Goal: Task Accomplishment & Management: Manage account settings

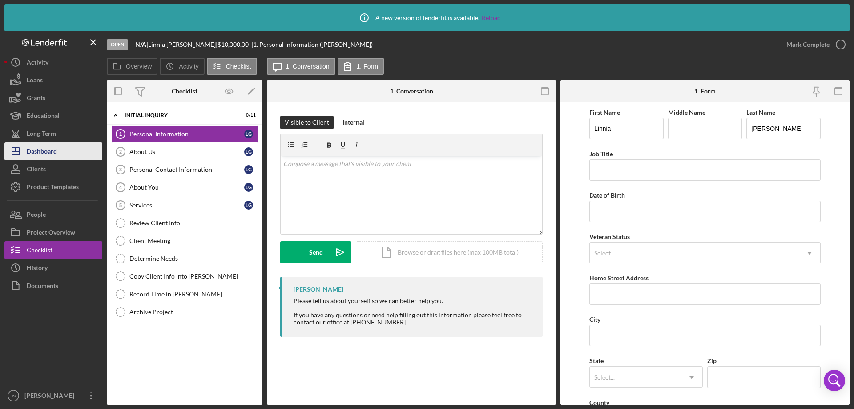
click at [45, 149] on div "Dashboard" at bounding box center [42, 152] width 30 height 20
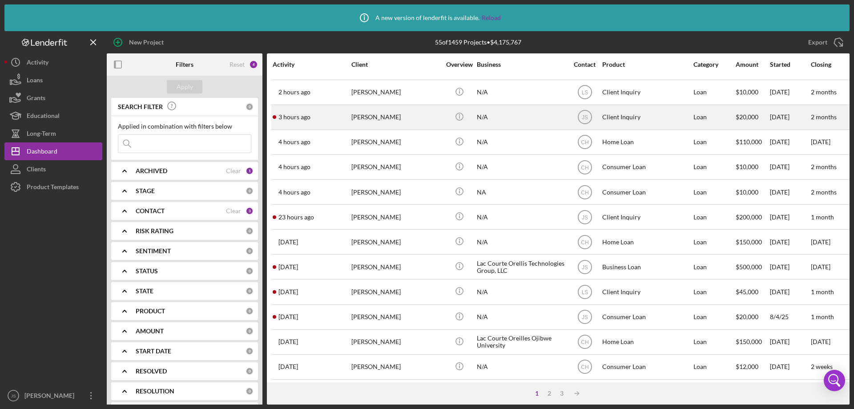
scroll to position [89, 0]
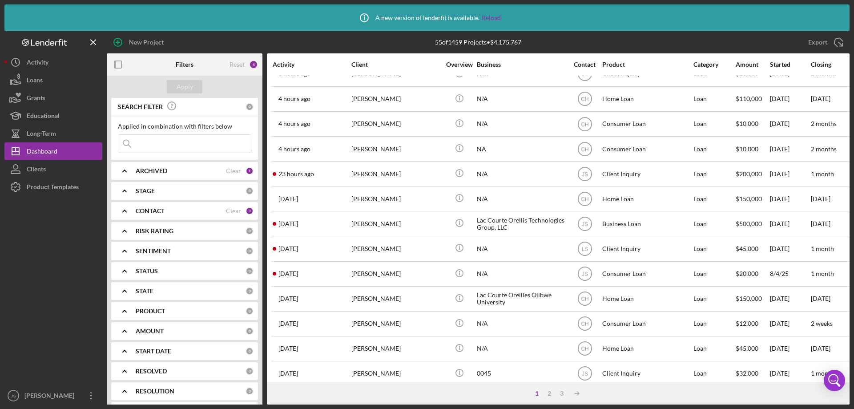
drag, startPoint x: 172, startPoint y: 146, endPoint x: 134, endPoint y: 121, distance: 44.4
click at [172, 146] on input at bounding box center [184, 144] width 133 height 18
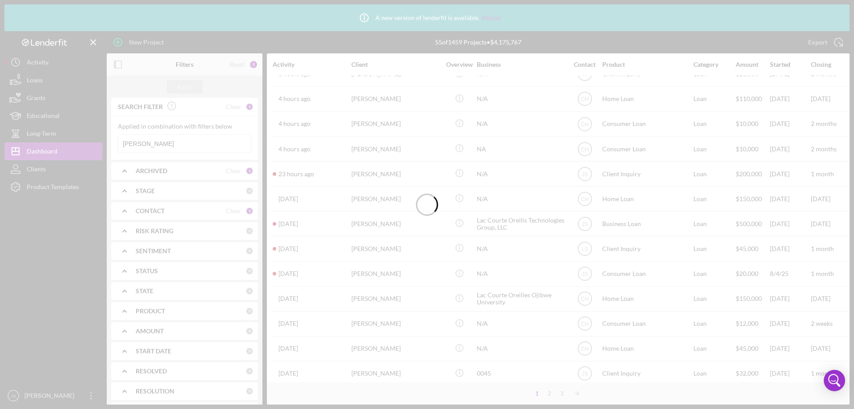
scroll to position [0, 0]
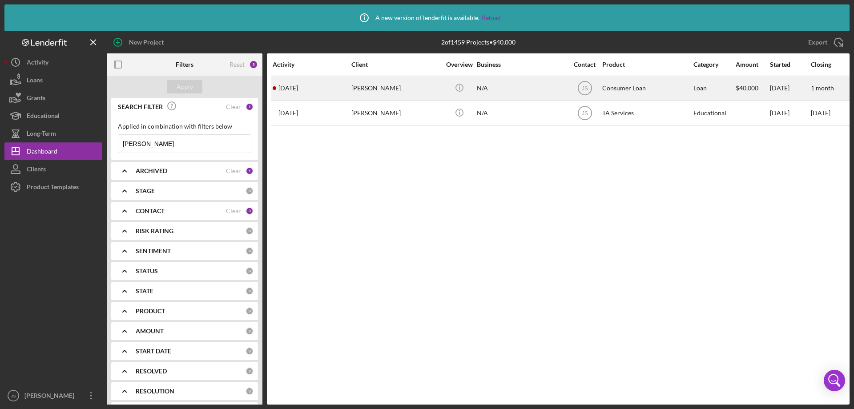
type input "[PERSON_NAME]"
click at [419, 90] on div "[PERSON_NAME]" at bounding box center [396, 89] width 89 height 24
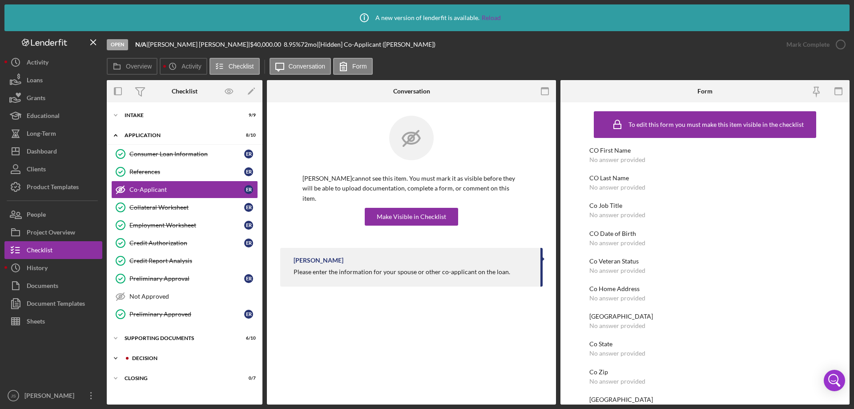
click at [115, 357] on icon "Icon/Expander" at bounding box center [116, 358] width 18 height 18
click at [117, 114] on polyline at bounding box center [115, 115] width 3 height 2
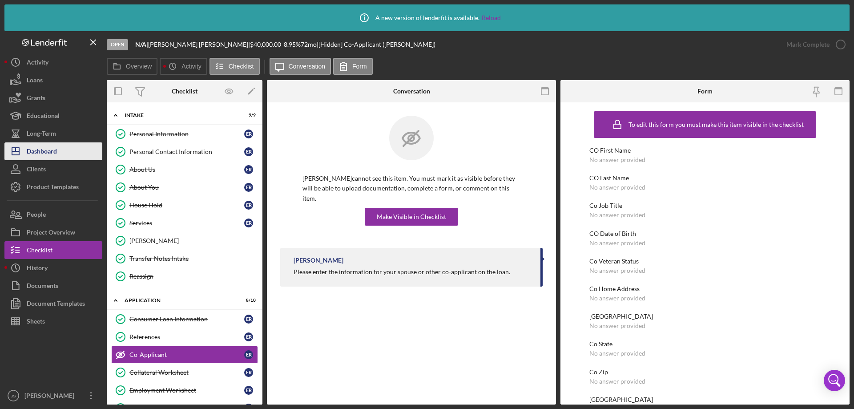
click at [53, 149] on div "Dashboard" at bounding box center [42, 152] width 30 height 20
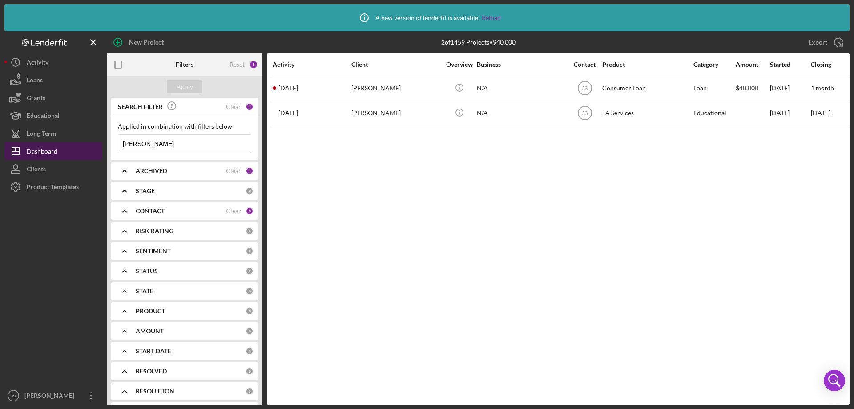
drag, startPoint x: 107, startPoint y: 147, endPoint x: 46, endPoint y: 149, distance: 61.0
click at [50, 149] on div "New Project 2 of 1459 Projects • $40,000 [PERSON_NAME] Export Icon/Export Filte…" at bounding box center [427, 217] width 846 height 373
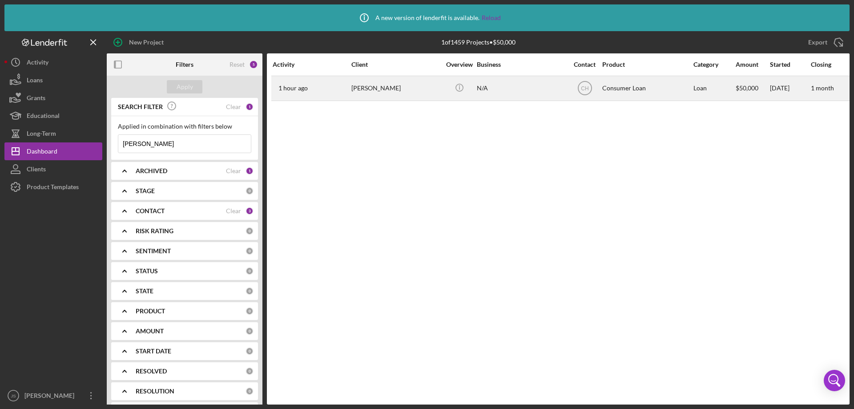
type input "[PERSON_NAME]"
click at [516, 91] on div "N/A" at bounding box center [521, 89] width 89 height 24
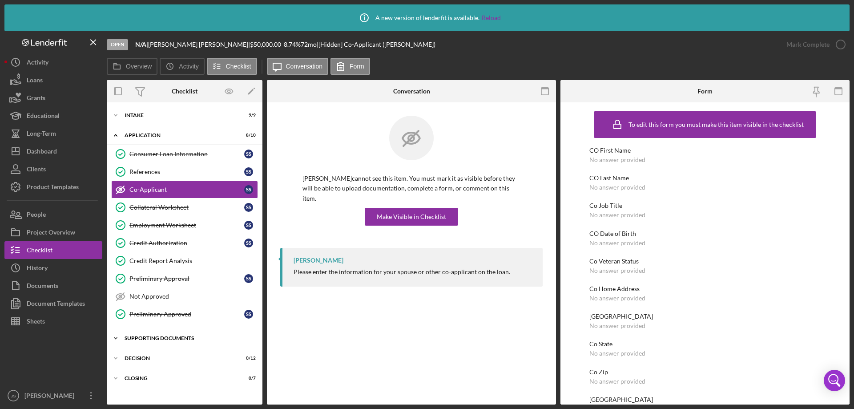
click at [117, 337] on icon "Icon/Expander" at bounding box center [116, 338] width 18 height 18
click at [115, 113] on icon "Icon/Expander" at bounding box center [116, 115] width 18 height 18
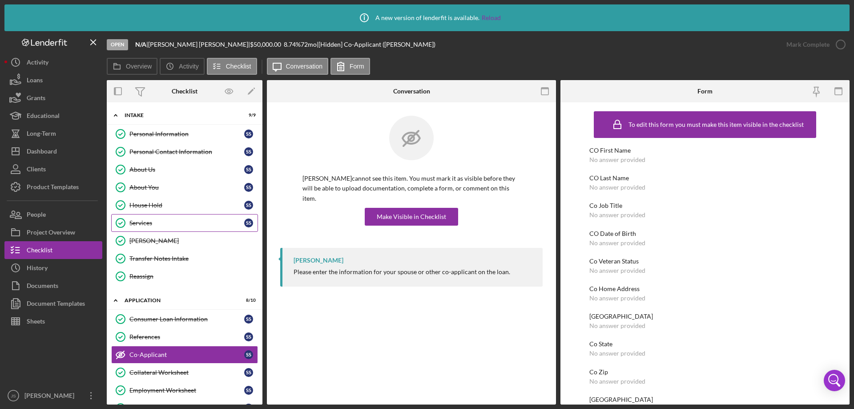
click at [175, 219] on div "Services" at bounding box center [187, 222] width 115 height 7
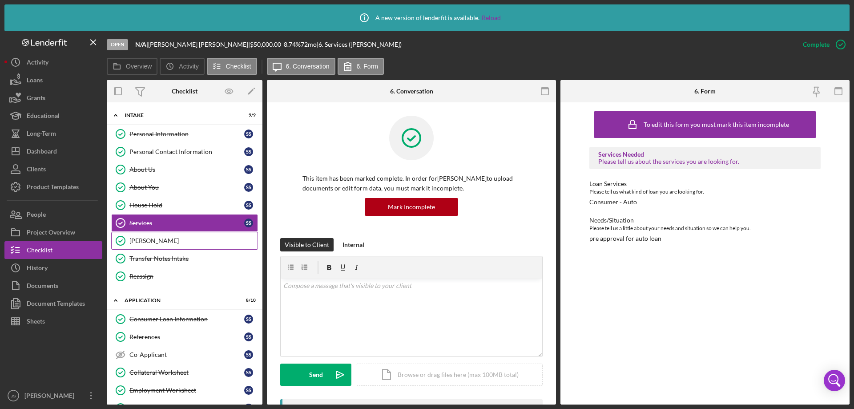
click at [166, 243] on div "[PERSON_NAME]" at bounding box center [194, 240] width 128 height 7
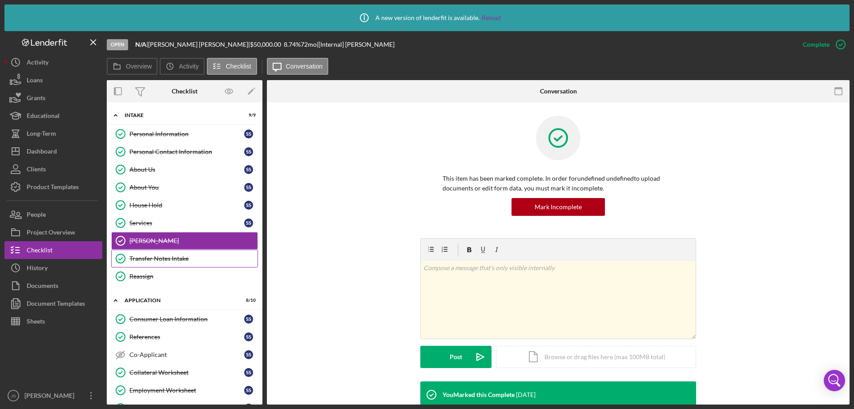
click at [206, 262] on div "Transfer Notes Intake" at bounding box center [194, 258] width 128 height 7
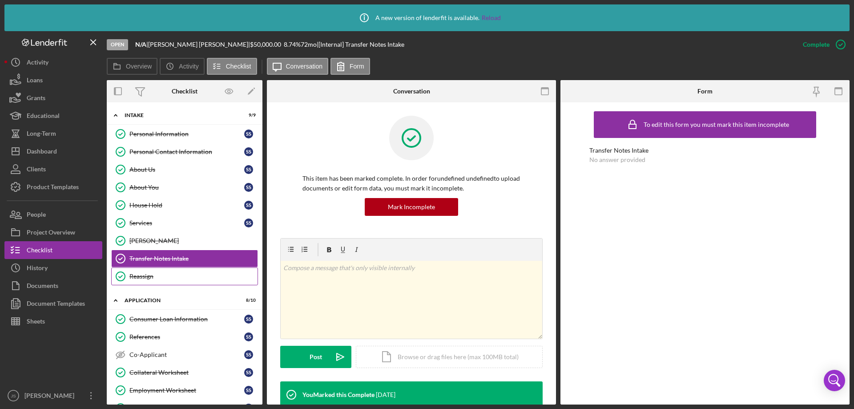
click at [190, 279] on div "Reassign" at bounding box center [194, 276] width 128 height 7
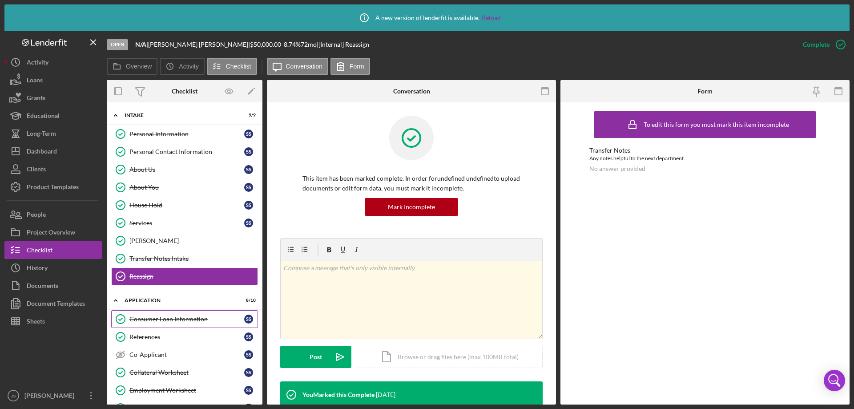
click at [200, 320] on div "Consumer Loan Information" at bounding box center [187, 319] width 115 height 7
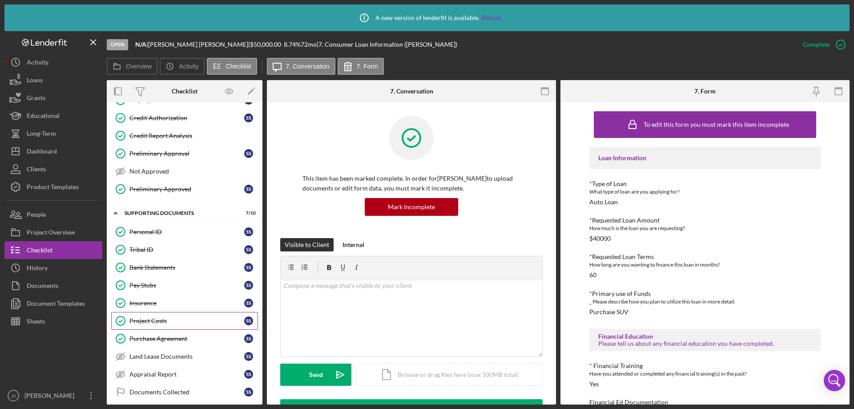
scroll to position [336, 0]
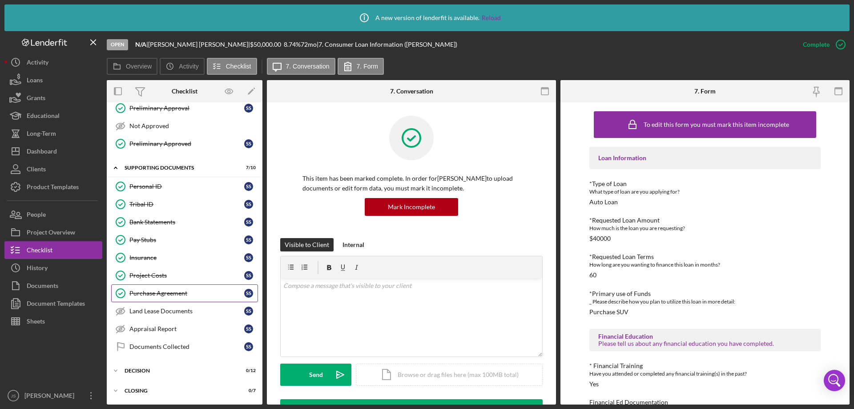
click at [199, 294] on div "Purchase Agreement" at bounding box center [187, 293] width 115 height 7
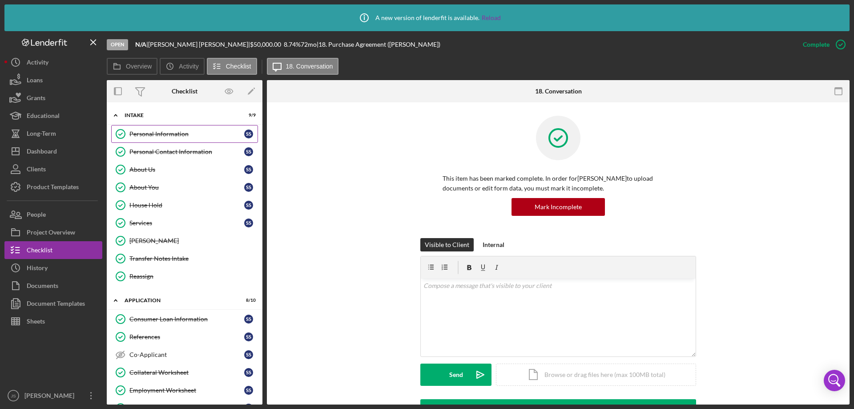
click at [174, 133] on div "Personal Information" at bounding box center [187, 133] width 115 height 7
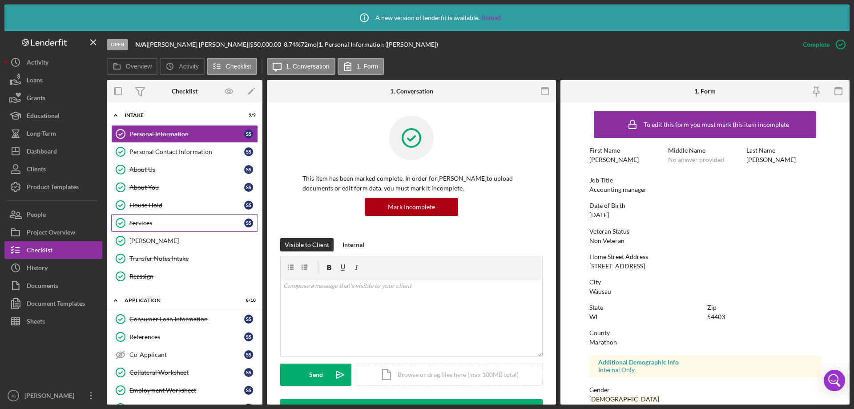
click at [169, 223] on div "Services" at bounding box center [187, 222] width 115 height 7
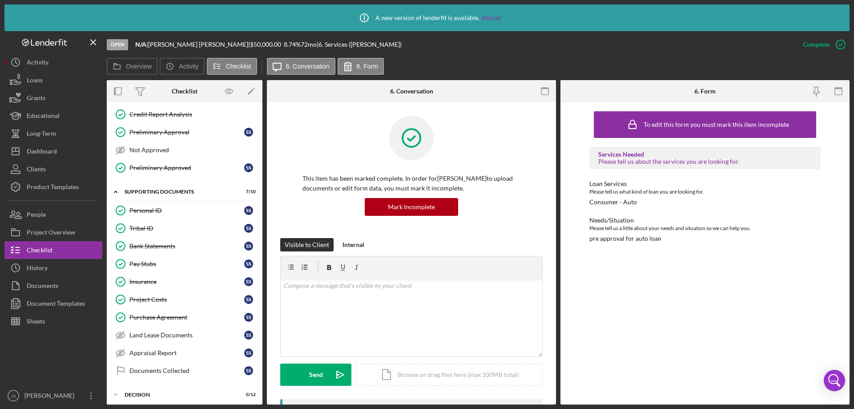
scroll to position [336, 0]
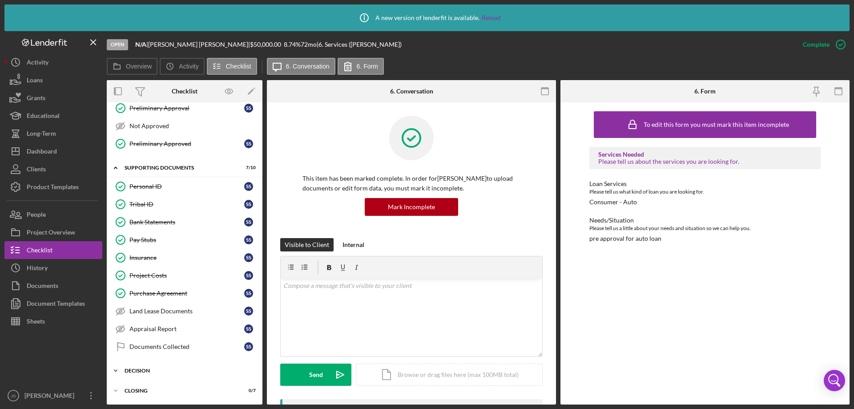
click at [114, 371] on icon "Icon/Expander" at bounding box center [116, 371] width 18 height 18
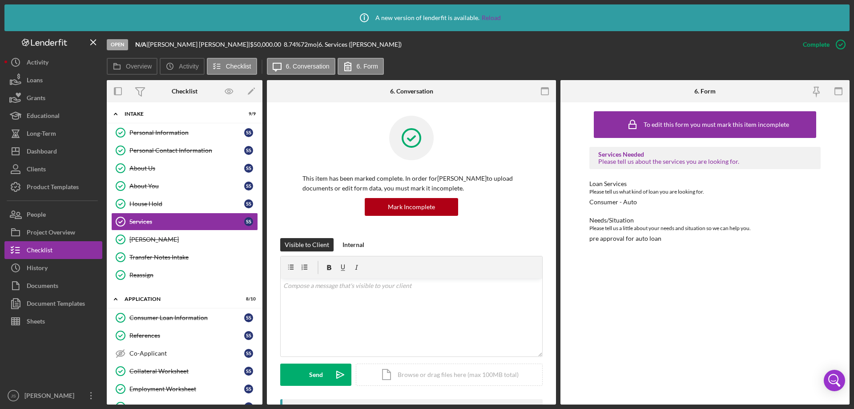
scroll to position [0, 0]
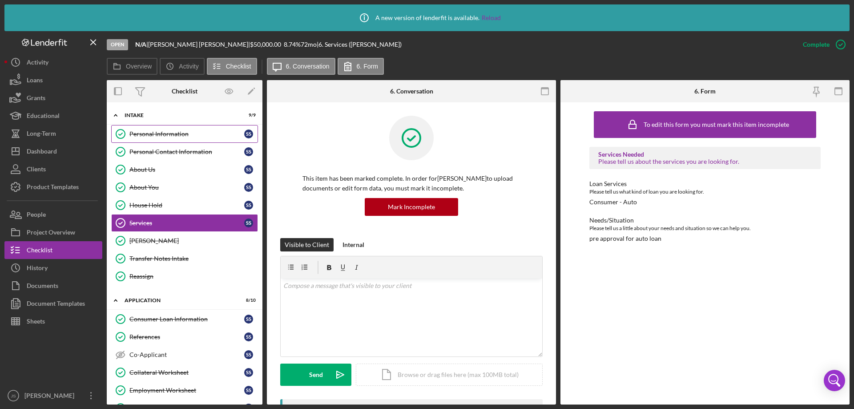
click at [175, 132] on div "Personal Information" at bounding box center [187, 133] width 115 height 7
